Goal: Task Accomplishment & Management: Complete application form

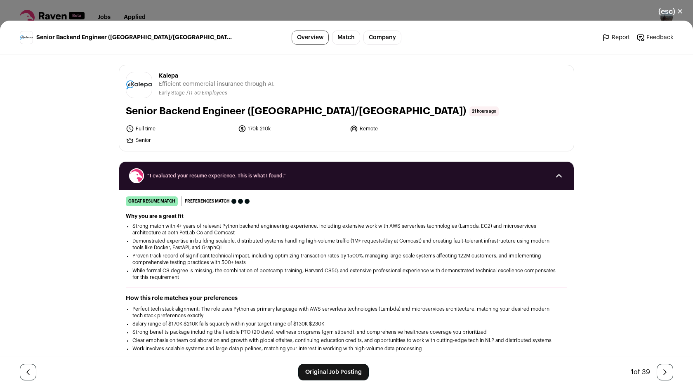
click at [501, 12] on div "(esc) ✕ Senior Backend Engineer (USA/Canada) Overview Match Company Report Feed…" at bounding box center [346, 193] width 693 height 387
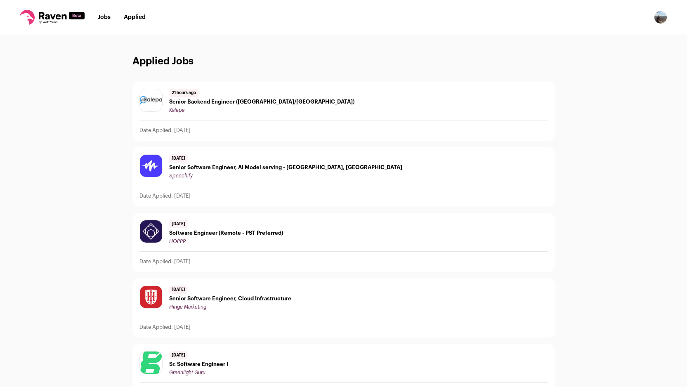
click at [660, 17] on img "Open dropdown" at bounding box center [660, 17] width 13 height 13
click at [597, 38] on link "Settings" at bounding box center [620, 38] width 91 height 20
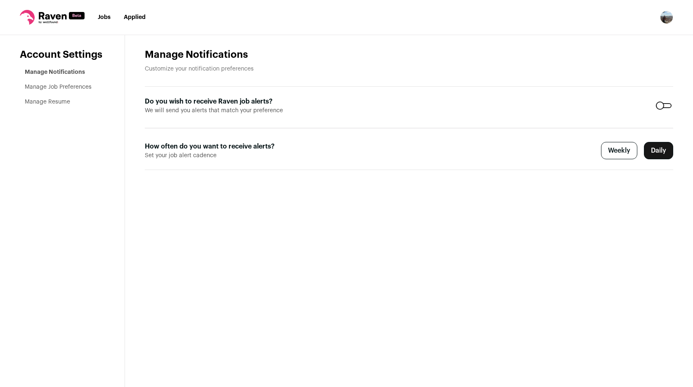
click at [64, 103] on link "Manage Resume" at bounding box center [47, 102] width 45 height 6
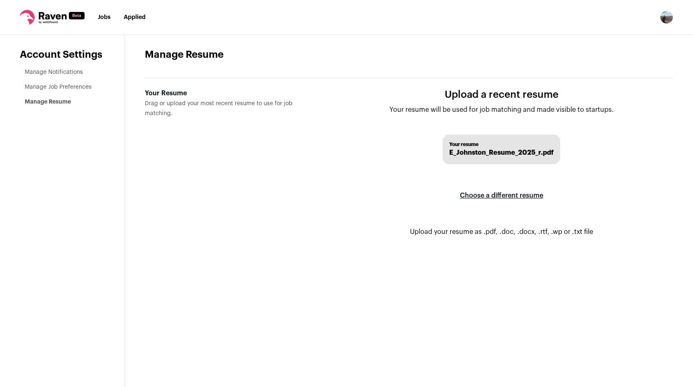
click at [489, 191] on label "Choose a different resume" at bounding box center [501, 195] width 83 height 23
click at [0, 0] on input "Your Resume Drag or upload your most recent resume to use for job matching." at bounding box center [0, 0] width 0 height 0
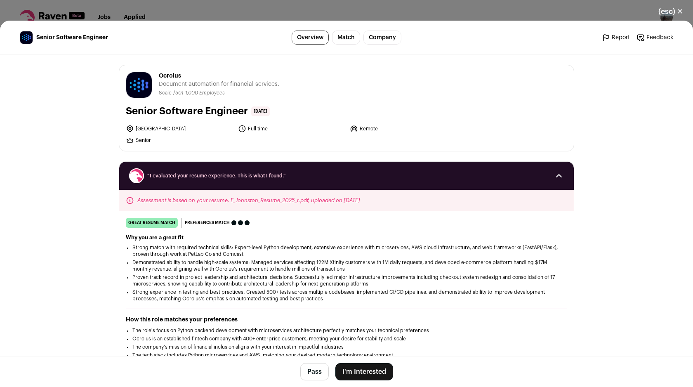
click at [367, 368] on button "I'm Interested" at bounding box center [364, 371] width 58 height 17
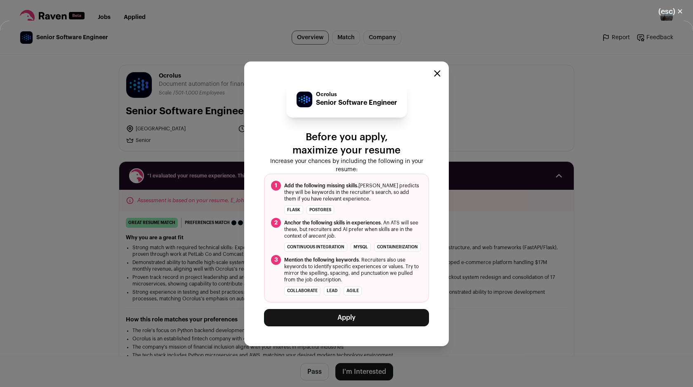
click at [368, 320] on button "Apply" at bounding box center [346, 317] width 165 height 17
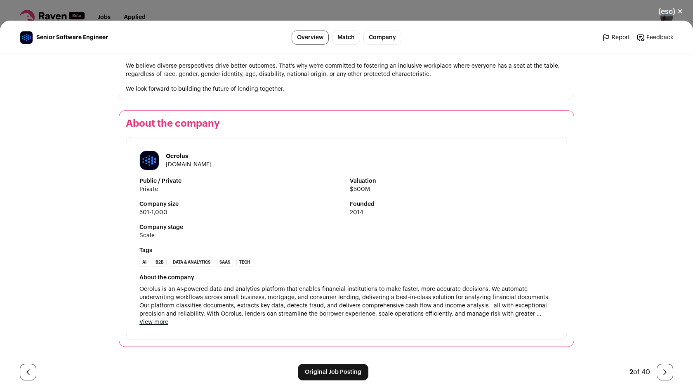
scroll to position [841, 0]
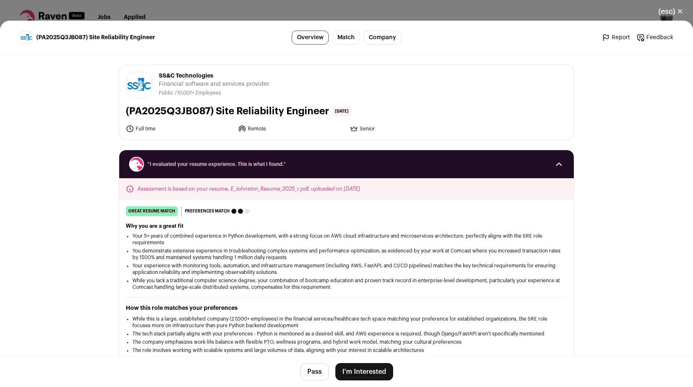
click at [365, 372] on button "I'm Interested" at bounding box center [364, 371] width 58 height 17
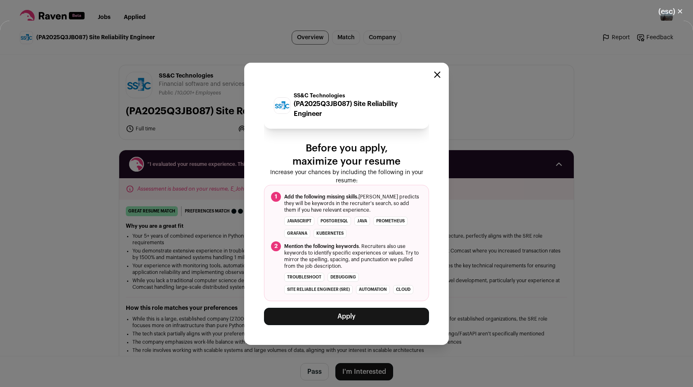
click at [352, 319] on button "Apply" at bounding box center [346, 316] width 165 height 17
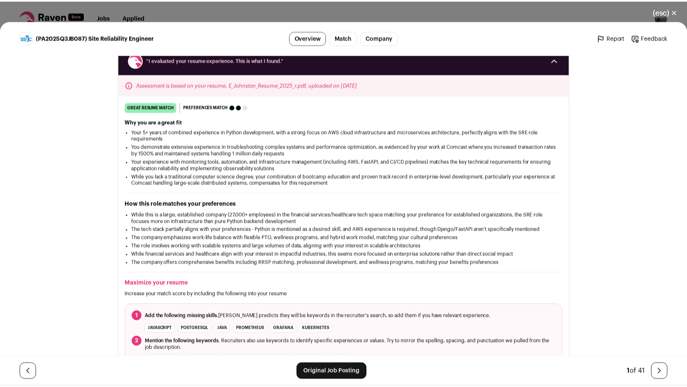
scroll to position [167, 0]
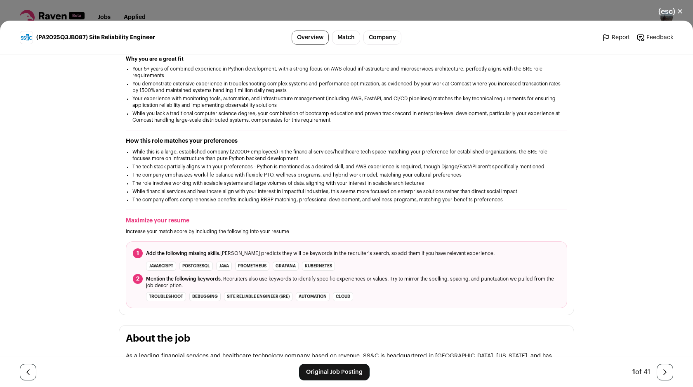
click at [673, 11] on button "(esc) ✕" at bounding box center [670, 11] width 45 height 18
